Goal: Communication & Community: Share content

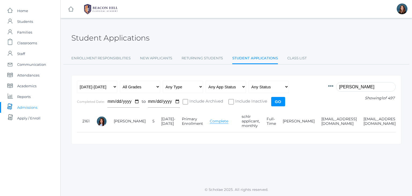
click at [350, 88] on input "[PERSON_NAME]" at bounding box center [366, 86] width 60 height 9
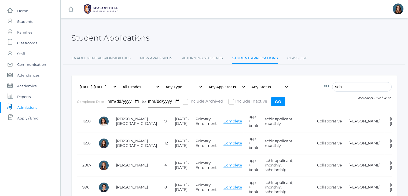
click at [342, 85] on input "sch" at bounding box center [362, 86] width 60 height 9
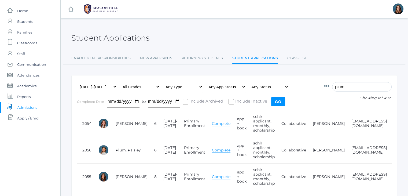
type input "plum"
click at [38, 64] on span "Communication" at bounding box center [31, 64] width 29 height 11
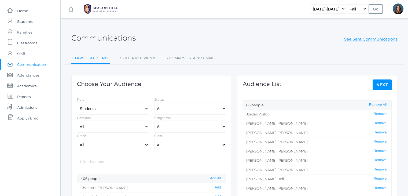
select select "Enrolled"
click at [138, 110] on select "Students Staff" at bounding box center [113, 109] width 72 height 12
select select "1"
click at [77, 103] on select "Students Staff" at bounding box center [113, 109] width 72 height 12
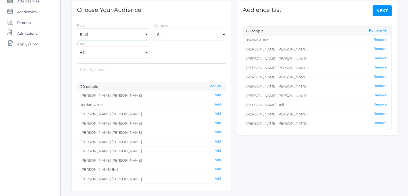
scroll to position [75, 0]
click at [214, 85] on button "Add All" at bounding box center [216, 85] width 14 height 5
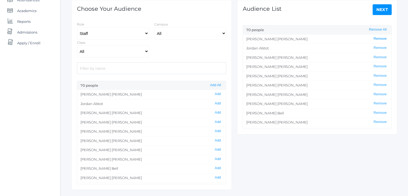
click at [374, 39] on button "Remove" at bounding box center [380, 39] width 16 height 5
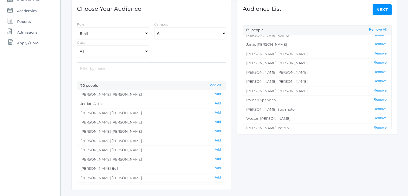
scroll to position [471, 0]
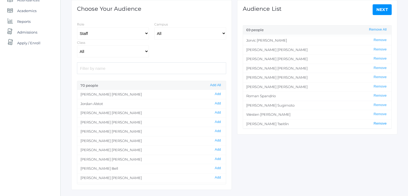
click at [375, 121] on button "Remove" at bounding box center [380, 123] width 16 height 5
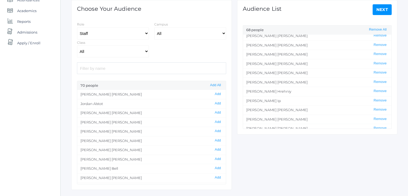
scroll to position [237, 0]
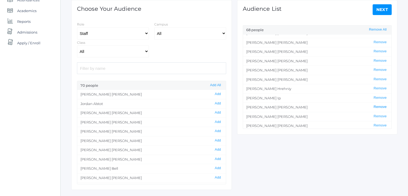
click at [376, 105] on button "Remove" at bounding box center [380, 107] width 16 height 5
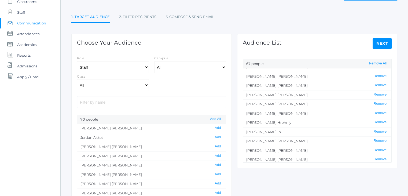
scroll to position [41, 0]
click at [380, 41] on link "Next" at bounding box center [382, 44] width 19 height 11
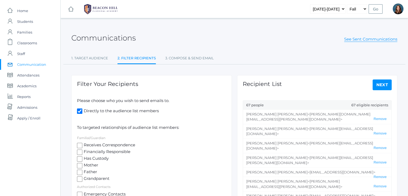
click at [381, 84] on link "Next" at bounding box center [382, 84] width 19 height 11
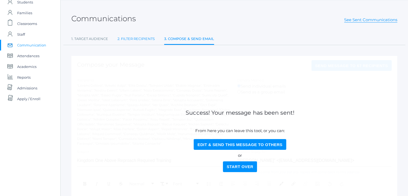
scroll to position [18, 0]
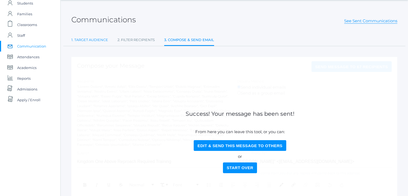
click at [97, 39] on link "1. Target Audience" at bounding box center [89, 40] width 37 height 11
select select "Enrolled"
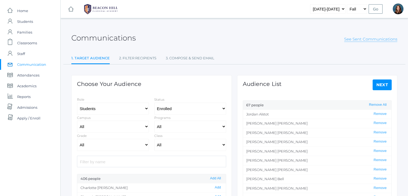
click at [359, 39] on link "See Sent Communications" at bounding box center [370, 39] width 53 height 5
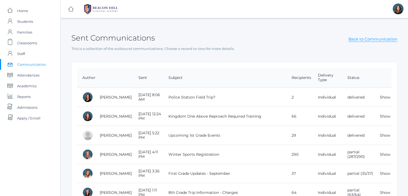
click at [30, 65] on span "Communication" at bounding box center [31, 64] width 29 height 11
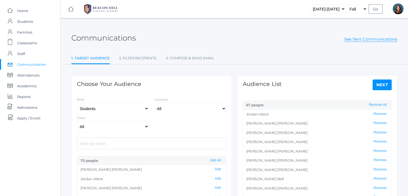
select select "Enrolled"
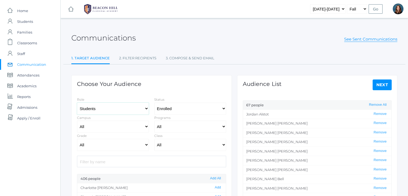
click at [145, 112] on select "Students Staff" at bounding box center [113, 109] width 72 height 12
select select "1"
click at [77, 103] on select "Students Staff" at bounding box center [113, 109] width 72 height 12
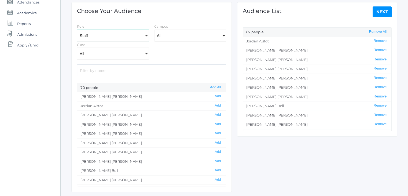
scroll to position [75, 0]
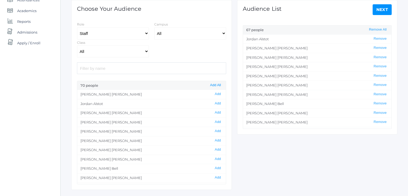
click at [220, 84] on button "Add All" at bounding box center [216, 85] width 14 height 5
click at [375, 38] on button "Remove" at bounding box center [380, 39] width 16 height 5
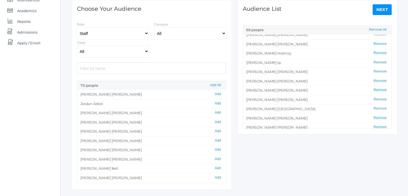
scroll to position [273, 0]
click at [376, 70] on button "Remove" at bounding box center [380, 71] width 16 height 5
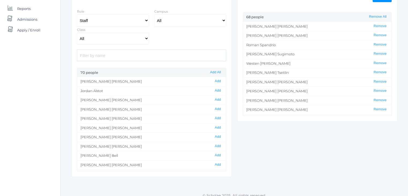
scroll to position [499, 0]
click at [374, 71] on button "Remove" at bounding box center [380, 73] width 16 height 5
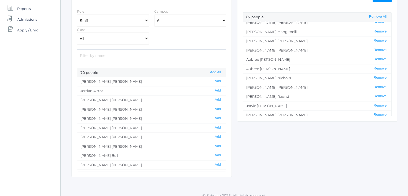
scroll to position [383, 0]
click at [379, 38] on button "Remove" at bounding box center [380, 40] width 16 height 5
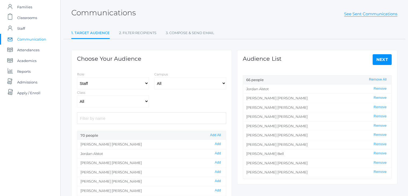
scroll to position [23, 0]
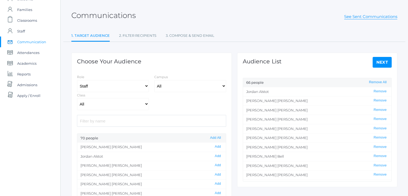
click at [380, 62] on link "Next" at bounding box center [382, 62] width 19 height 11
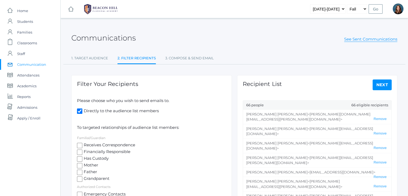
click at [81, 110] on input "Directly to the audience list members" at bounding box center [79, 110] width 5 height 5
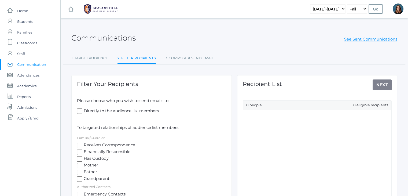
click at [81, 110] on input "Directly to the audience list members" at bounding box center [79, 110] width 5 height 5
checkbox input "true"
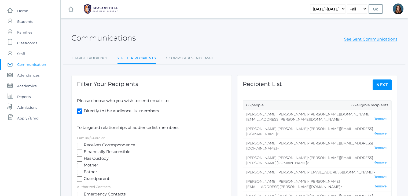
click at [379, 87] on link "Next" at bounding box center [382, 84] width 19 height 11
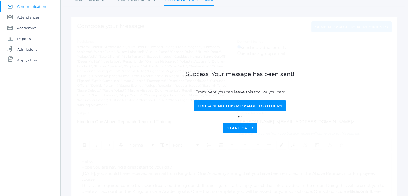
scroll to position [60, 0]
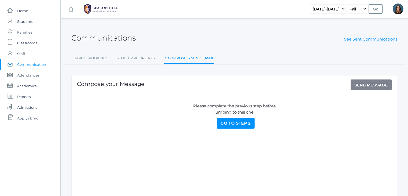
scroll to position [30, 0]
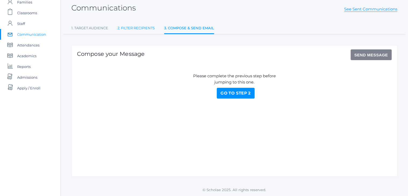
click at [146, 31] on link "2. Filter Recipients" at bounding box center [136, 28] width 37 height 11
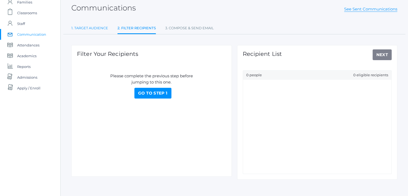
click at [106, 27] on link "1. Target Audience" at bounding box center [89, 28] width 37 height 11
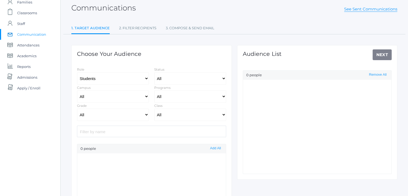
select select "Enrolled"
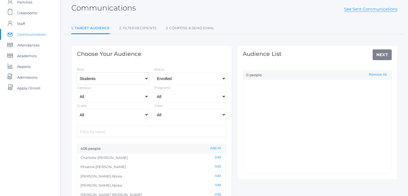
click at [133, 80] on select "Students Staff" at bounding box center [113, 78] width 72 height 12
select select "1"
click at [77, 72] on select "Students Staff" at bounding box center [113, 78] width 72 height 12
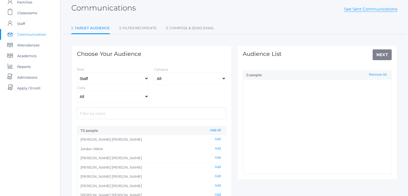
click at [214, 130] on button "Add All" at bounding box center [216, 130] width 14 height 5
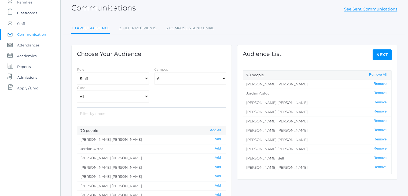
click at [380, 83] on button "Remove" at bounding box center [380, 84] width 16 height 5
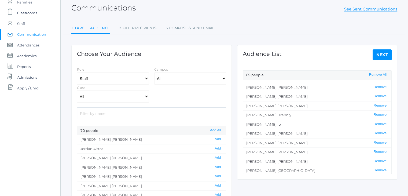
scroll to position [259, 0]
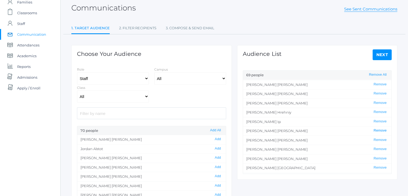
click at [374, 129] on button "Remove" at bounding box center [380, 130] width 16 height 5
click at [375, 137] on button "Remove" at bounding box center [380, 139] width 16 height 5
click at [374, 155] on button "Remove" at bounding box center [380, 157] width 16 height 5
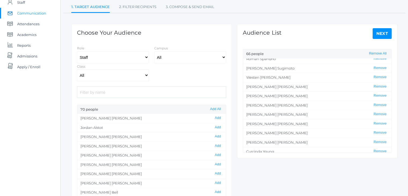
scroll to position [52, 0]
click at [379, 37] on link "Next" at bounding box center [382, 33] width 19 height 11
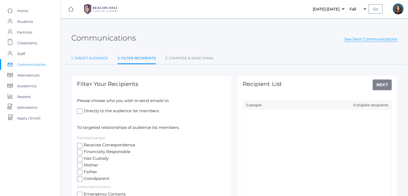
click at [91, 63] on link "1. Target Audience" at bounding box center [89, 58] width 37 height 11
select select "Enrolled"
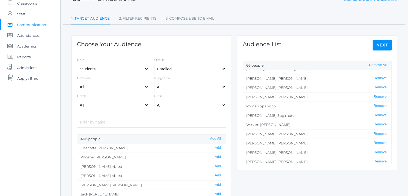
scroll to position [476, 0]
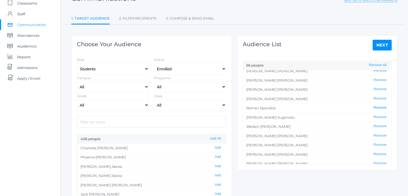
click at [372, 105] on button "Remove" at bounding box center [380, 107] width 16 height 5
click at [376, 152] on button "Remove" at bounding box center [380, 154] width 16 height 5
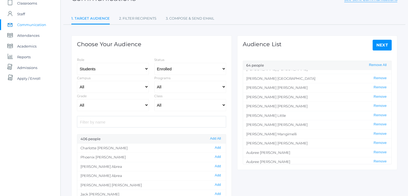
scroll to position [328, 0]
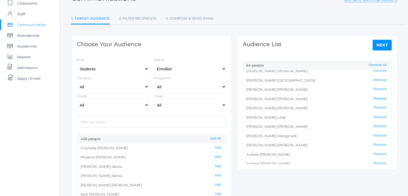
click at [374, 96] on button "Remove" at bounding box center [380, 98] width 16 height 5
click at [373, 97] on button "Remove" at bounding box center [380, 99] width 16 height 5
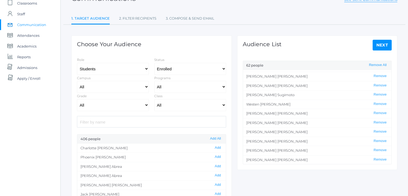
scroll to position [476, 0]
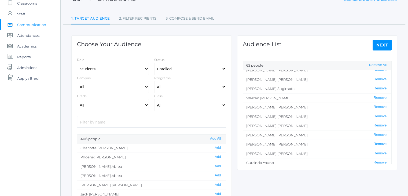
click at [372, 142] on button "Remove" at bounding box center [380, 144] width 16 height 5
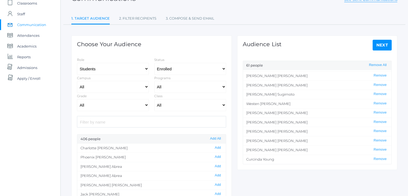
scroll to position [467, 0]
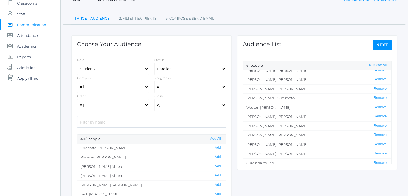
click at [381, 46] on link "Next" at bounding box center [382, 45] width 19 height 11
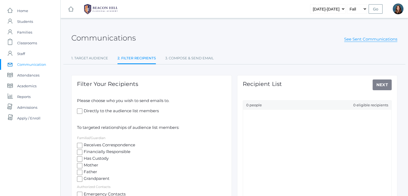
click at [79, 112] on input "Directly to the audience list members" at bounding box center [79, 110] width 5 height 5
checkbox input "true"
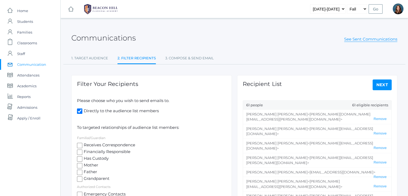
click at [381, 83] on link "Next" at bounding box center [382, 84] width 19 height 11
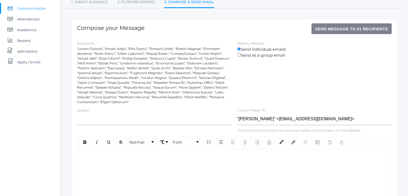
scroll to position [59, 0]
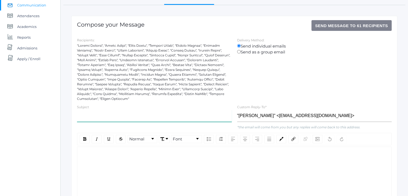
click at [143, 116] on input "text" at bounding box center [154, 116] width 155 height 12
paste input "SUMMARY ANNUAL REPORT FOR BEACON HILL CLASSICAL ACADEMY 403(B) PLAN"
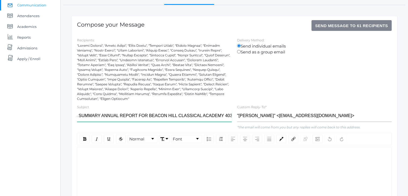
scroll to position [0, 0]
type input "2024 SUMMARY ANNUAL REPORT FOR BEACON HILL CLASSICAL ACADEMY 403(B) PLAN"
click at [93, 153] on div "rdw-editor" at bounding box center [235, 155] width 306 height 6
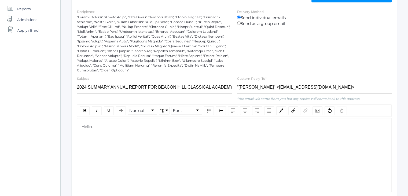
scroll to position [88, 0]
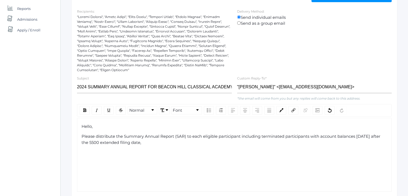
click at [82, 133] on div "Please distribute the Summary Annual Report (SAR) to each eligible participant …" at bounding box center [235, 139] width 306 height 12
click at [176, 141] on span "Each year we have an audit of our 403(b) plan. It is required that I distribute…" at bounding box center [230, 139] width 297 height 11
click at [173, 137] on span "Each year we have an audit of our 403(b) plan. It is required that I distribute…" at bounding box center [233, 139] width 303 height 11
click at [115, 141] on span "Each year we have an audit of our 403(b) plan by The Ryding Company. It is requ…" at bounding box center [231, 139] width 299 height 11
click at [217, 143] on div "Each year we have an audit of our 403(b) plan by The Ryding Company. It is requ…" at bounding box center [235, 139] width 306 height 12
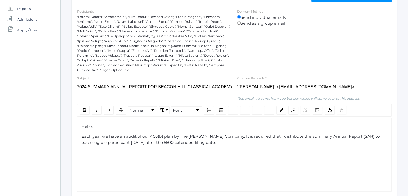
click at [225, 136] on span "Each year we have an audit of our 403(b) plan by The Ryding Company. It is requ…" at bounding box center [231, 139] width 299 height 11
click at [168, 142] on span "Each year we have an audit of our 403(b) plan by The Ryding Company. Even if yo…" at bounding box center [230, 139] width 297 height 11
click at [230, 136] on span "Each year we have an audit of our 403(b) plan by The Ryding Company. Even if yo…" at bounding box center [230, 139] width 297 height 11
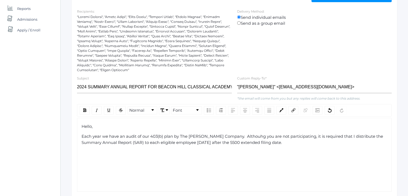
click at [264, 137] on span "Each year we have an audit of our 403(b) plan by The Ryding Company. Althouhg y…" at bounding box center [233, 139] width 303 height 11
click at [305, 135] on span "Each year we have an audit of our 403(b) plan by The Ryding Company. Althouhg y…" at bounding box center [234, 139] width 305 height 11
click at [234, 136] on span "Each year we have an audit of our 403(b) plan by The Ryding Company. Althouhg y…" at bounding box center [232, 139] width 301 height 11
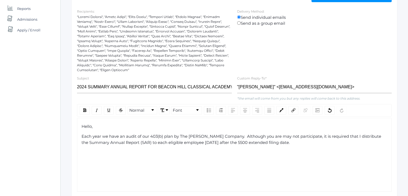
click at [302, 136] on span "Each year we have an audit of our 403(b) plan by The Ryding Company. Although y…" at bounding box center [232, 139] width 301 height 11
click at [322, 143] on div "Each year we have an audit of our 403(b) plan by The Ryding Company. Although y…" at bounding box center [235, 139] width 306 height 12
click at [259, 137] on span "Each year we have an audit of our 403(b) plan by The Ryding Company. Although y…" at bounding box center [233, 139] width 303 height 11
click at [318, 142] on div "Each year we have an audit of our 403(b) plan by The Ryding Company. Although y…" at bounding box center [235, 139] width 306 height 12
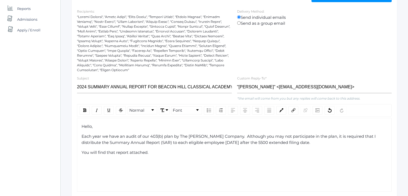
click at [155, 151] on div "You will find that report attached." at bounding box center [235, 153] width 306 height 6
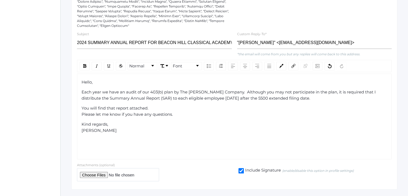
scroll to position [133, 0]
click at [89, 174] on input "file" at bounding box center [118, 174] width 82 height 13
type input "C:\fakepath\2024-12-31_3180-001_SAR For Employees.pdf"
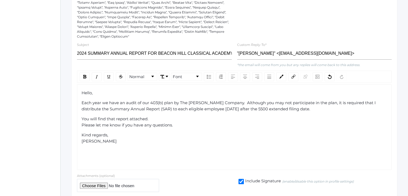
scroll to position [144, 0]
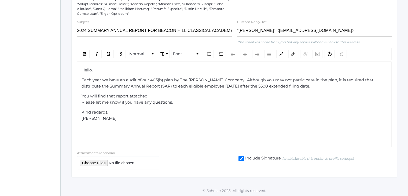
click at [165, 78] on span "Each year we have an audit of our 403(b) plan by The Ryding Company. Although y…" at bounding box center [230, 82] width 296 height 11
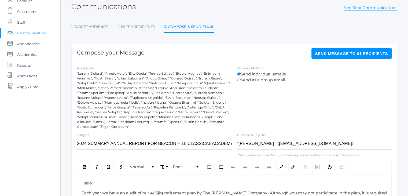
scroll to position [28, 0]
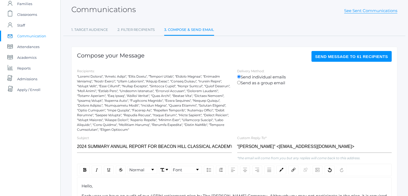
click at [351, 59] on button "Send Message to 61 recipients" at bounding box center [352, 56] width 81 height 11
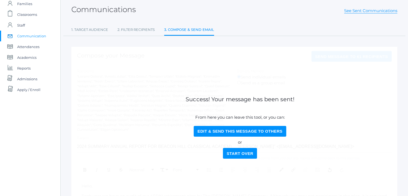
click at [243, 156] on button "Start Over" at bounding box center [240, 153] width 34 height 11
